Goal: Ask a question

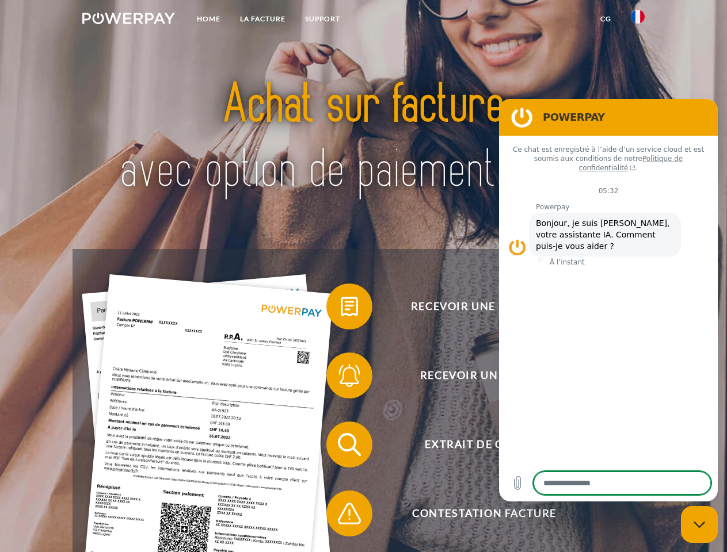
click at [128, 20] on img at bounding box center [128, 19] width 93 height 12
click at [638, 20] on img at bounding box center [638, 17] width 14 height 14
click at [605, 19] on link "CG" at bounding box center [605, 19] width 30 height 21
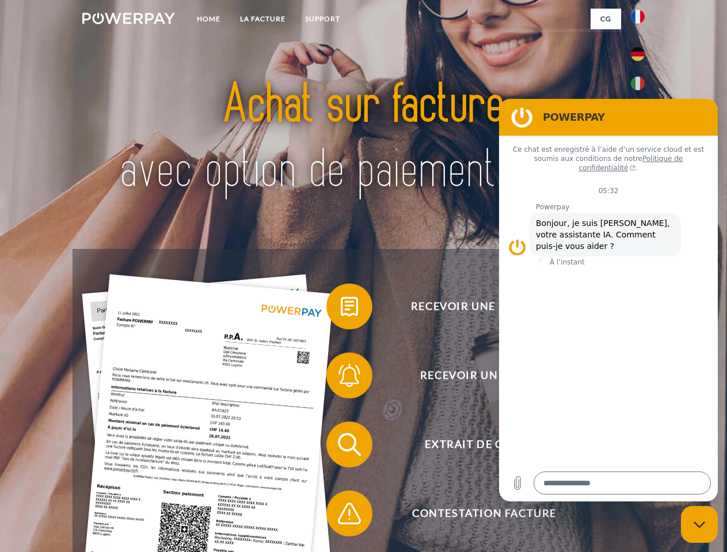
click at [341, 309] on span at bounding box center [332, 307] width 58 height 58
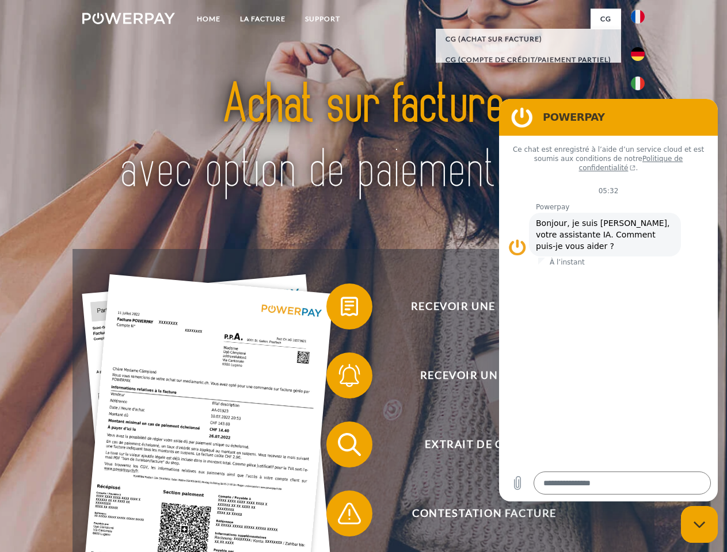
click at [341, 378] on span at bounding box center [332, 376] width 58 height 58
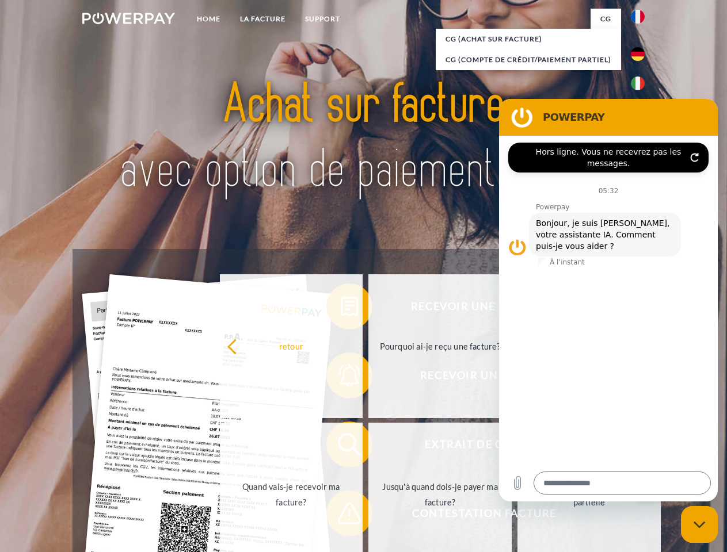
click at [368, 447] on link "Jusqu'à quand dois-je payer ma facture?" at bounding box center [439, 495] width 143 height 144
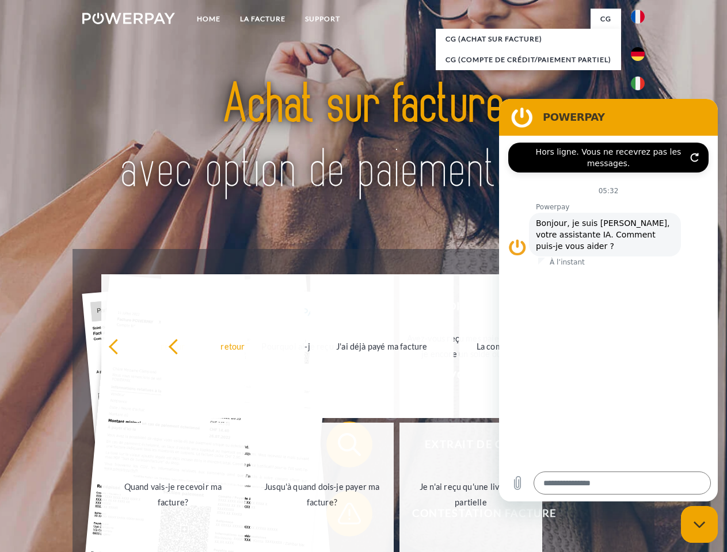
click at [341, 516] on span at bounding box center [332, 514] width 58 height 58
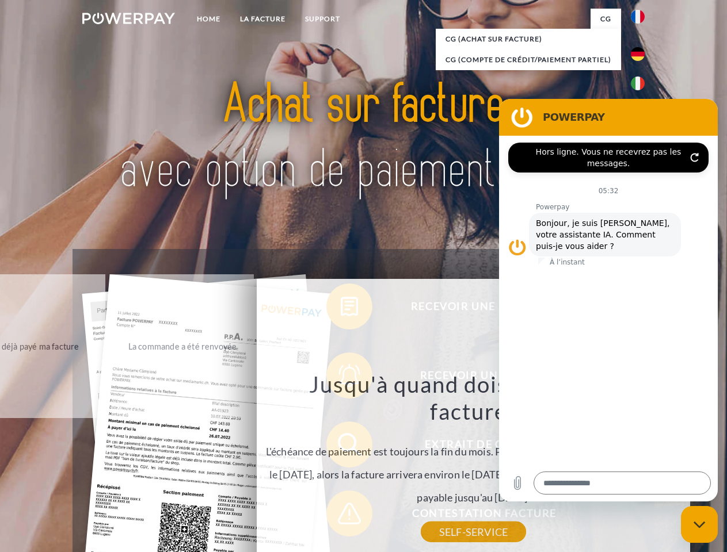
click at [699, 525] on icon "Fermer la fenêtre de messagerie" at bounding box center [699, 524] width 12 height 7
type textarea "*"
